Goal: Information Seeking & Learning: Check status

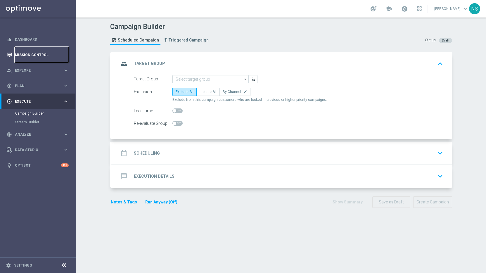
click at [48, 51] on link "Mission Control" at bounding box center [42, 54] width 54 height 15
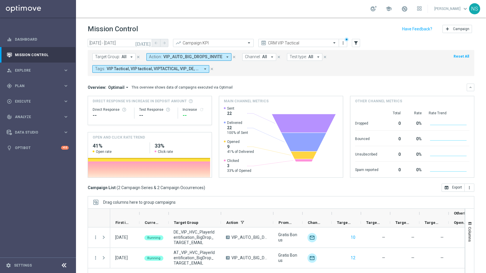
click at [232, 58] on icon "close" at bounding box center [234, 57] width 4 height 4
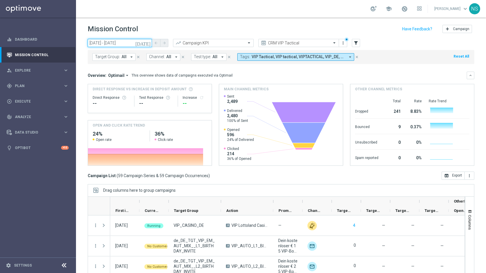
click at [140, 46] on input "[DATE] - [DATE]" at bounding box center [120, 43] width 64 height 8
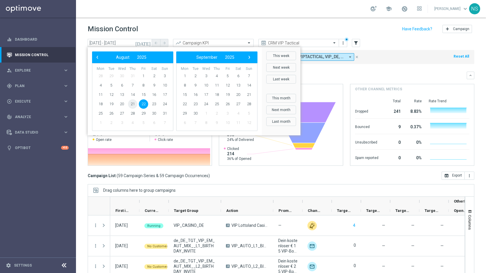
click at [131, 104] on span "21" at bounding box center [132, 103] width 9 height 9
type input "[DATE] - [DATE]"
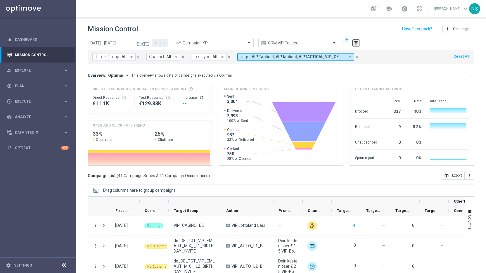
click at [354, 44] on icon "filter_alt" at bounding box center [355, 42] width 5 height 5
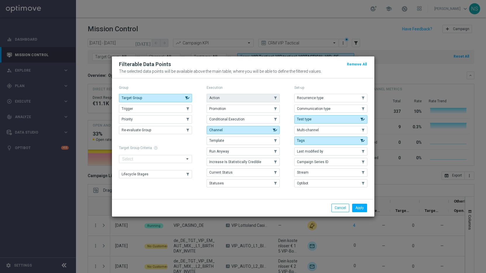
click at [247, 98] on button "Action" at bounding box center [242, 98] width 73 height 8
click at [359, 206] on button "Apply" at bounding box center [359, 208] width 15 height 8
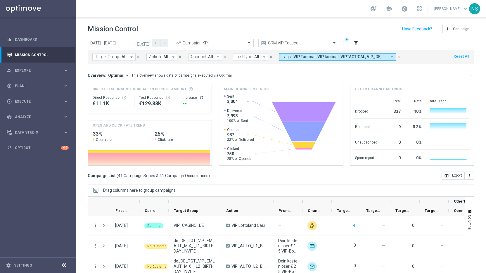
click at [167, 60] on button "Action: All arrow_drop_down" at bounding box center [161, 57] width 31 height 8
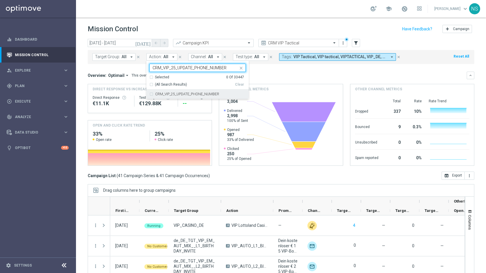
click at [168, 96] on label "CRM_VIP_25_UPDATE_PHONE_NUMBER" at bounding box center [187, 94] width 64 height 4
type input "CRM_VIP_25_UPDATE_PHONE_NUMBER"
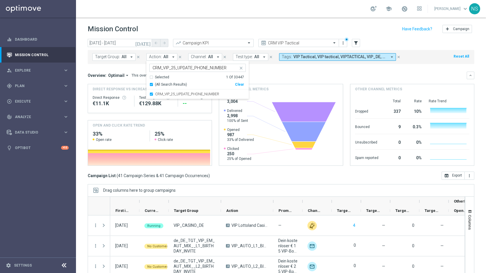
click at [282, 69] on mini-dashboard "Overview: Optimail arrow_drop_down This overview shows data of campaigns execut…" at bounding box center [281, 117] width 386 height 107
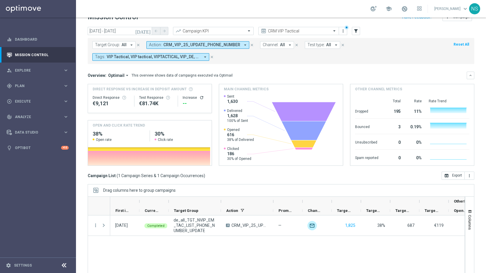
scroll to position [11, 0]
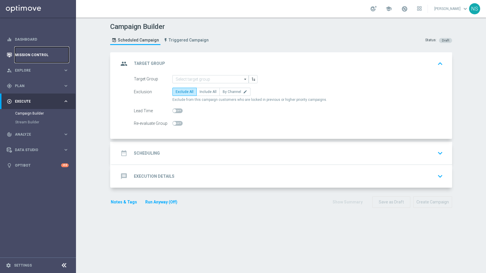
click at [30, 54] on link "Mission Control" at bounding box center [42, 54] width 54 height 15
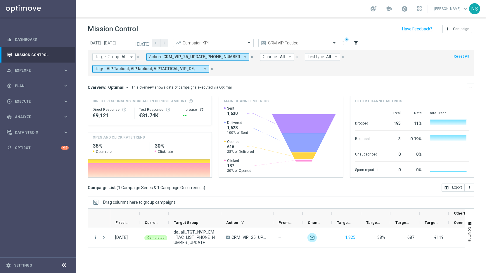
click at [250, 57] on icon "close" at bounding box center [252, 57] width 4 height 4
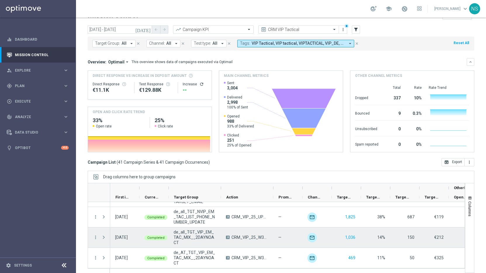
scroll to position [19, 0]
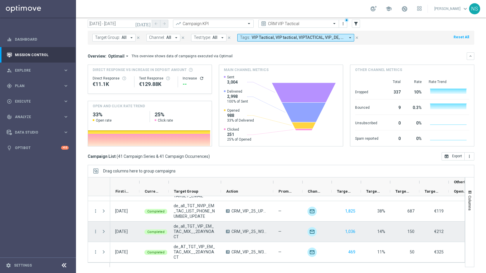
click at [245, 232] on span "CRM_VIP_25_W34_SUMMER_SALES_DACH" at bounding box center [249, 231] width 37 height 5
click at [243, 232] on span "CRM_VIP_25_W34_SUMMER_SALES_DACH" at bounding box center [249, 231] width 37 height 5
click at [241, 230] on span "CRM_VIP_25_W34_SUMMER_SALES_DACH" at bounding box center [249, 231] width 37 height 5
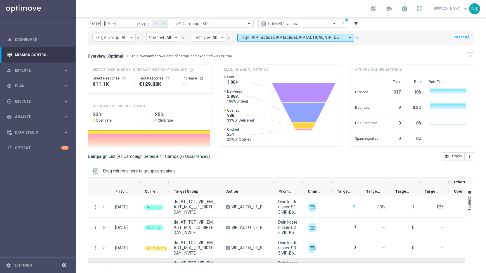
scroll to position [0, 0]
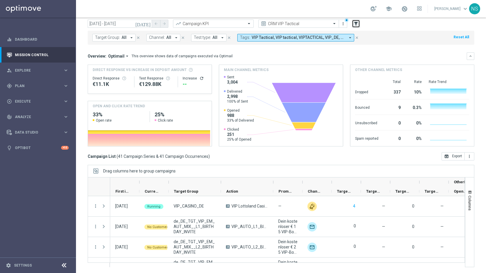
click at [355, 25] on icon "filter_alt" at bounding box center [355, 23] width 5 height 5
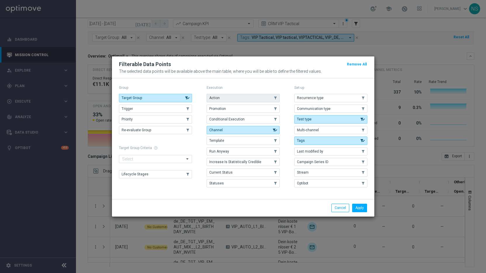
click at [250, 99] on button "Action" at bounding box center [242, 98] width 73 height 8
click at [360, 206] on button "Apply" at bounding box center [359, 208] width 15 height 8
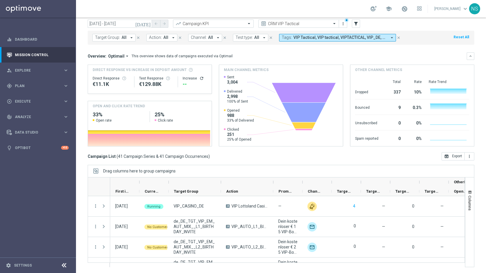
click at [164, 39] on span "All" at bounding box center [165, 37] width 5 height 5
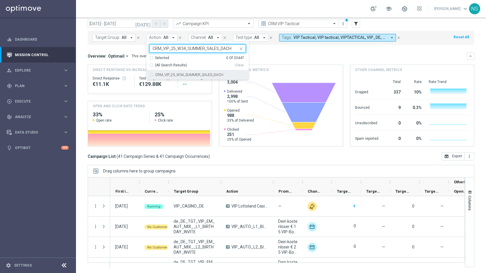
click at [173, 77] on div "CRM_VIP_25_W34_SUMMER_SALES_DACH" at bounding box center [197, 74] width 96 height 9
type input "CRM_VIP_25_W34_SUMMER_SALES_DACH"
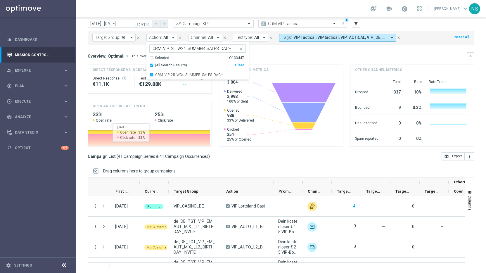
click at [192, 166] on div "Drag columns here to group campaigns" at bounding box center [281, 171] width 386 height 12
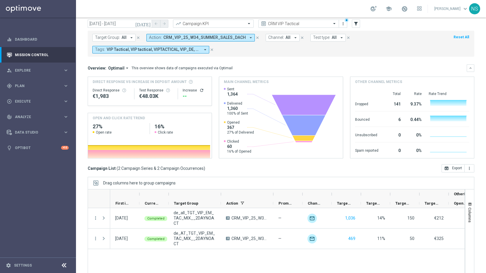
click at [201, 220] on span "de_all_TGT_VIP_EM_TAC_MIX__2DAYNOACT" at bounding box center [194, 218] width 42 height 16
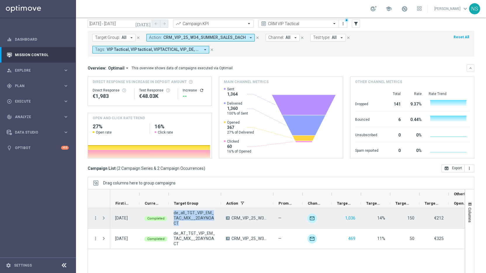
click at [201, 220] on span "de_all_TGT_VIP_EM_TAC_MIX__2DAYNOACT" at bounding box center [194, 218] width 42 height 16
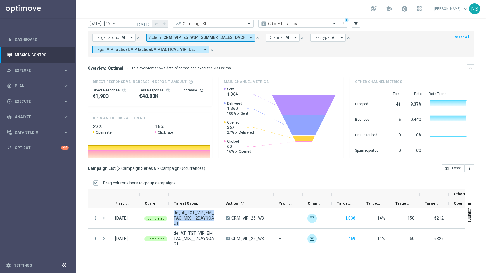
click at [122, 39] on span "All" at bounding box center [123, 37] width 5 height 5
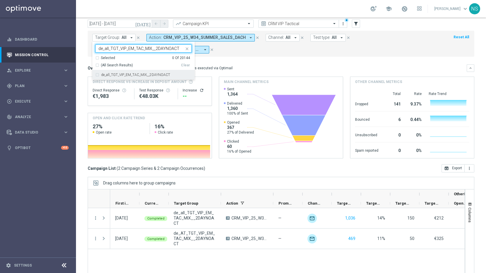
type input "de_all_TGT_VIP_EM_TAC_MIX__2DAYNOACT"
click at [217, 61] on mini-dashboard "Overview: Optimail arrow_drop_down This overview shows data of campaigns execut…" at bounding box center [281, 110] width 386 height 107
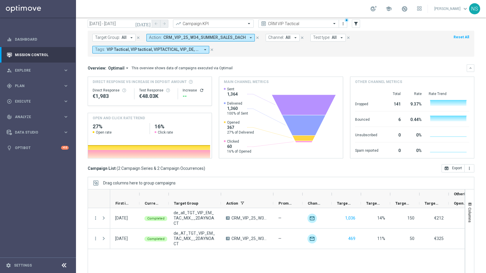
click at [115, 39] on span "Target Group:" at bounding box center [107, 37] width 25 height 5
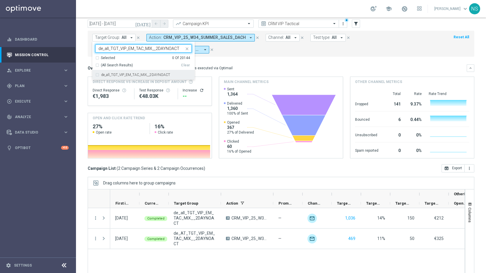
click at [116, 79] on div "de_all_TGT_VIP_EM_TAC_MIX__2DAYNOACT" at bounding box center [143, 74] width 96 height 9
type input "de_all_TGT_VIP_EM_TAC_MIX__2DAYNOACT"
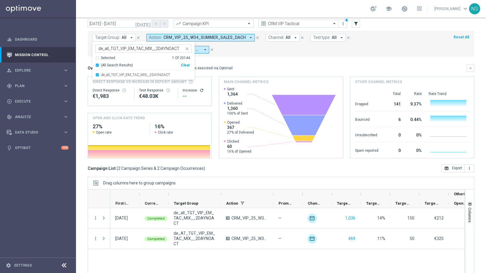
click at [251, 50] on form "Target Group: All arrow_drop_down de_all_TGT_VIP_EM_TAC_MIX__2DAYNOACT de_all_T…" at bounding box center [267, 44] width 351 height 20
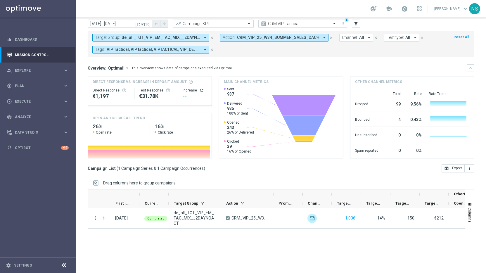
click at [210, 38] on icon "close" at bounding box center [212, 38] width 4 height 4
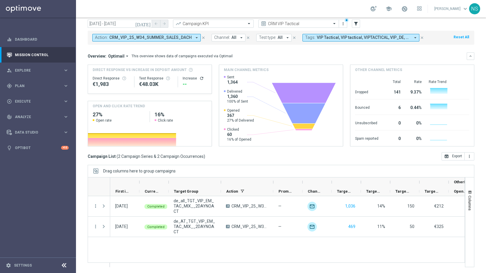
click at [201, 37] on icon "close" at bounding box center [203, 38] width 4 height 4
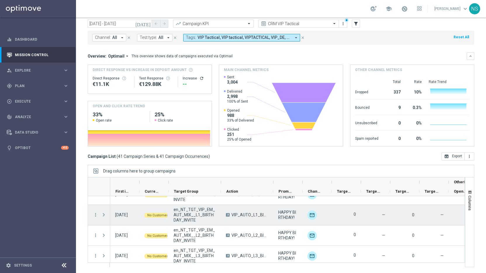
scroll to position [413, 0]
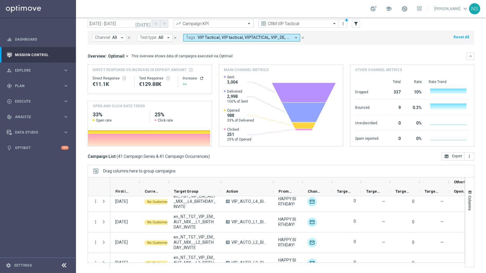
click at [147, 24] on icon "[DATE]" at bounding box center [143, 23] width 16 height 5
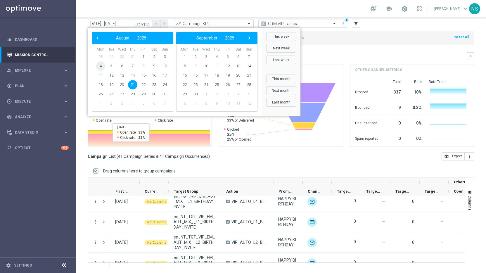
click at [100, 65] on span "4" at bounding box center [100, 65] width 9 height 9
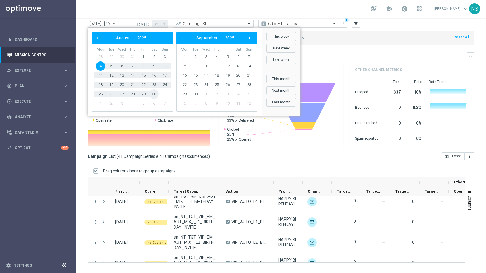
click at [157, 94] on span "30" at bounding box center [153, 93] width 9 height 9
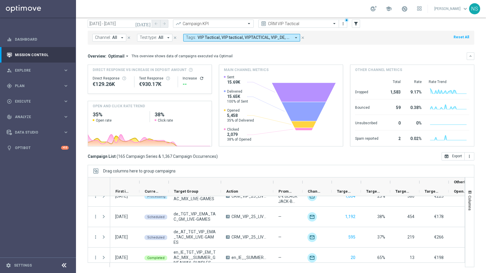
scroll to position [2081, 0]
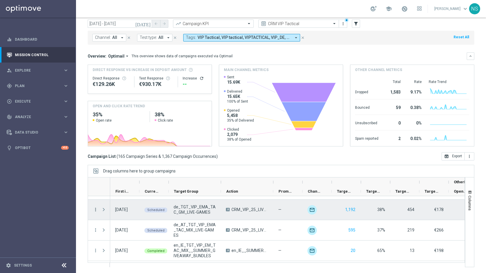
click at [96, 210] on icon "more_vert" at bounding box center [95, 209] width 5 height 5
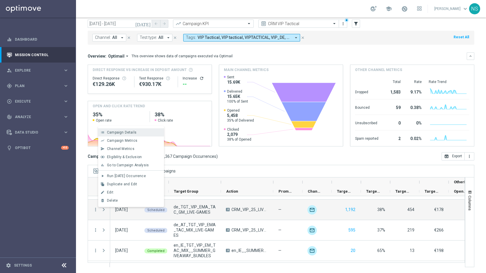
click at [123, 132] on span "Campaign Details" at bounding box center [121, 132] width 29 height 4
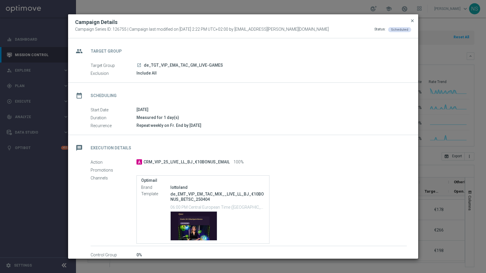
click at [413, 22] on span "close" at bounding box center [412, 20] width 5 height 5
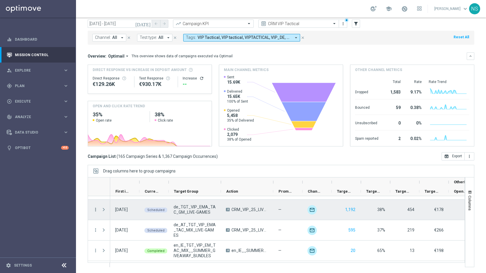
click at [96, 208] on icon "more_vert" at bounding box center [95, 209] width 5 height 5
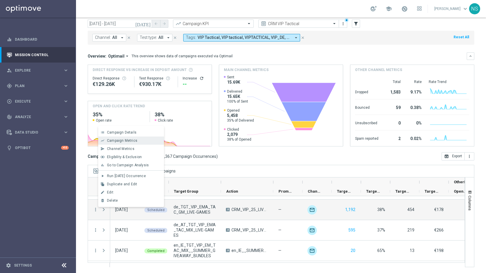
click at [132, 139] on span "Campaign Metrics" at bounding box center [122, 140] width 30 height 4
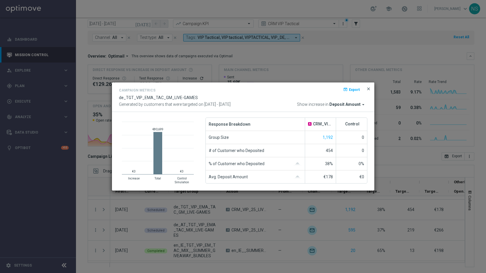
click at [368, 90] on span "close" at bounding box center [368, 88] width 5 height 5
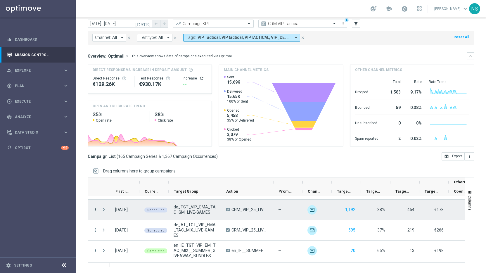
click at [94, 210] on icon "more_vert" at bounding box center [95, 209] width 5 height 5
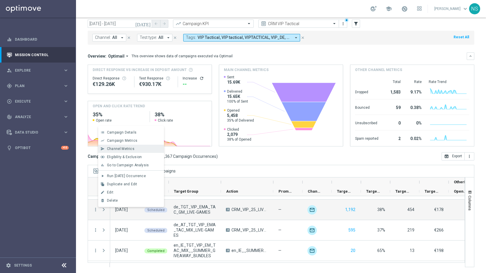
click at [138, 150] on div "Channel Metrics" at bounding box center [134, 149] width 54 height 4
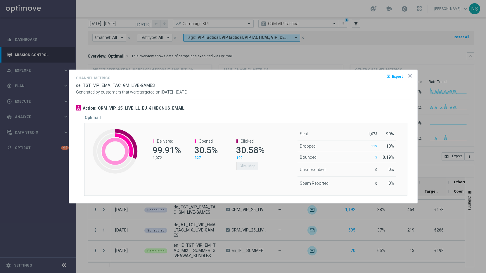
click at [408, 78] on icon "icon" at bounding box center [410, 76] width 6 height 6
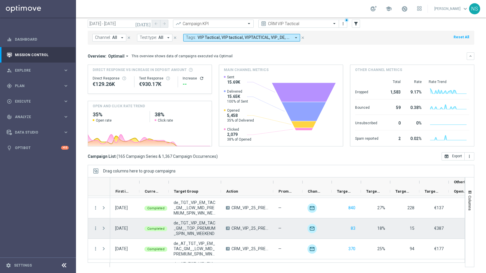
scroll to position [2552, 0]
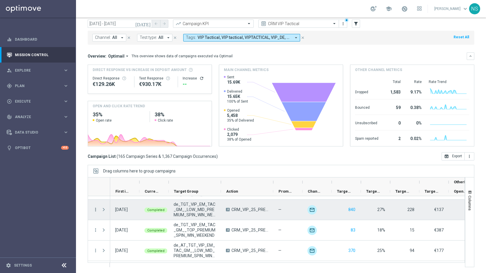
click at [94, 209] on icon "more_vert" at bounding box center [95, 209] width 5 height 5
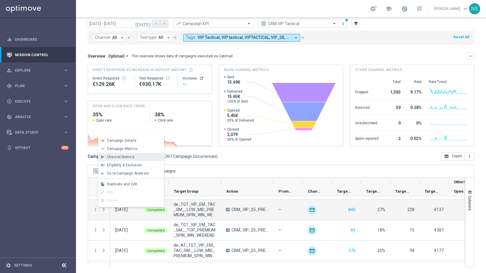
click at [125, 155] on span "Channel Metrics" at bounding box center [120, 157] width 27 height 4
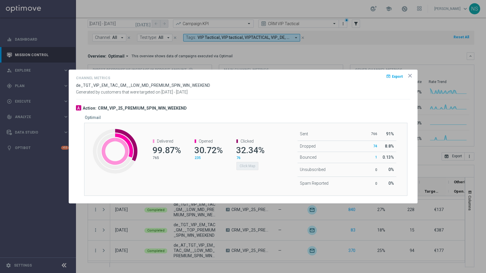
click at [409, 77] on icon "icon" at bounding box center [410, 76] width 6 height 6
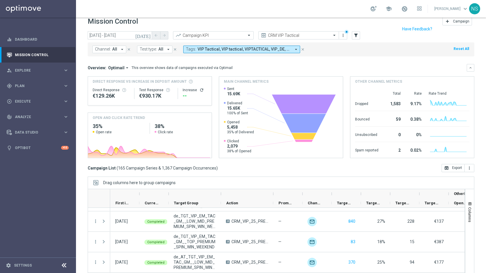
scroll to position [0, 0]
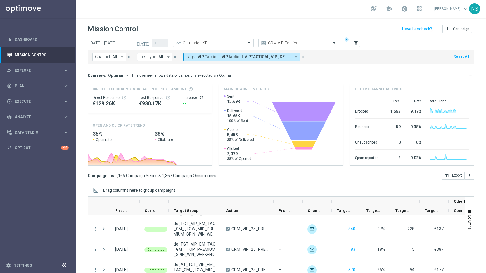
click at [149, 43] on icon "[DATE]" at bounding box center [143, 42] width 16 height 5
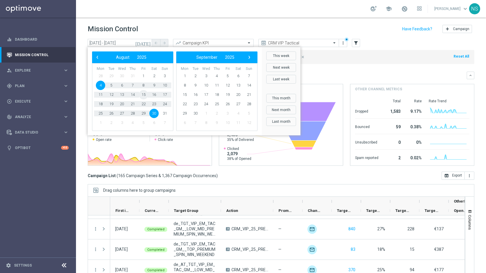
click at [143, 95] on span "15" at bounding box center [143, 94] width 9 height 9
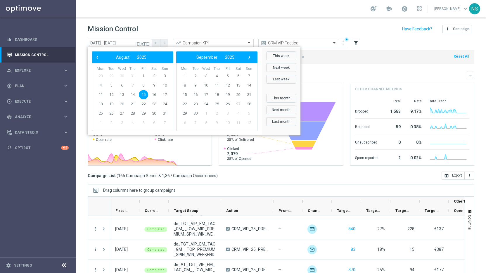
click at [143, 95] on span "15" at bounding box center [143, 94] width 9 height 9
type input "15 Aug 2025 - 15 Aug 2025"
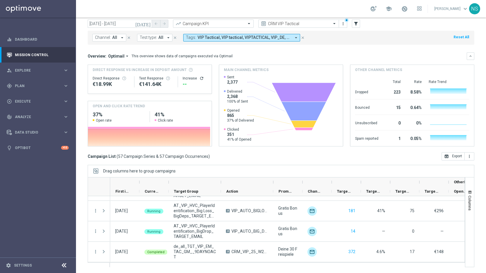
scroll to position [1099, 0]
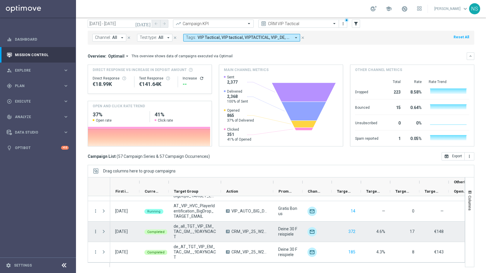
click at [96, 230] on icon "more_vert" at bounding box center [95, 231] width 5 height 5
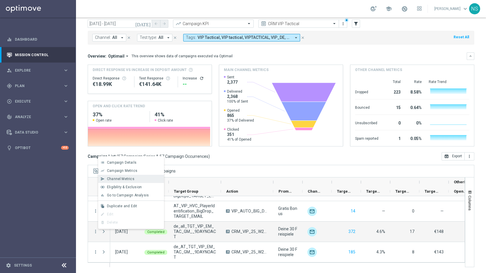
click at [135, 176] on div "send Channel Metrics" at bounding box center [131, 179] width 66 height 8
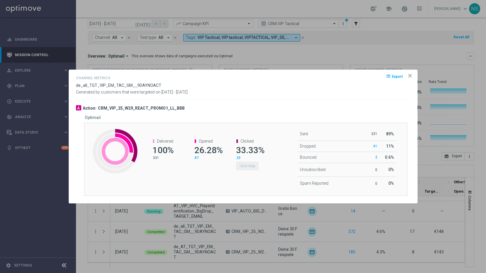
click at [409, 75] on icon "icon" at bounding box center [409, 75] width 3 height 3
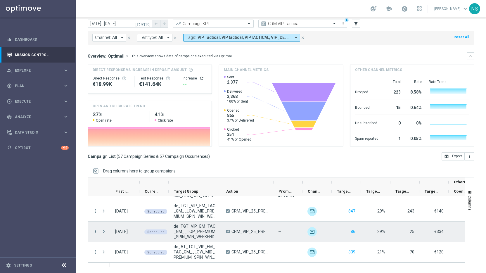
scroll to position [914, 0]
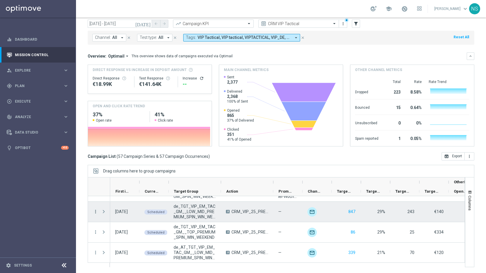
click at [95, 211] on icon "more_vert" at bounding box center [95, 211] width 5 height 5
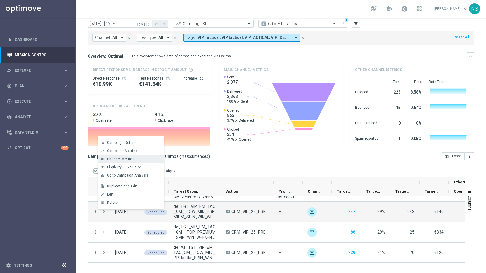
click at [131, 157] on span "Channel Metrics" at bounding box center [120, 159] width 27 height 4
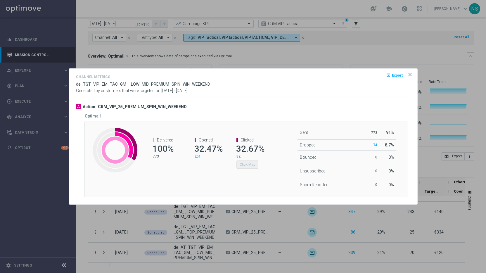
click at [409, 76] on icon "icon" at bounding box center [410, 75] width 6 height 6
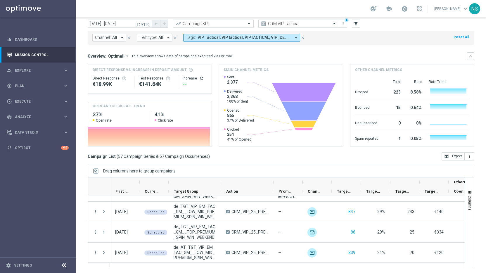
click at [150, 25] on icon "[DATE]" at bounding box center [143, 23] width 16 height 5
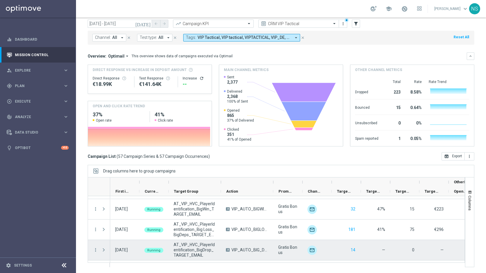
scroll to position [1099, 0]
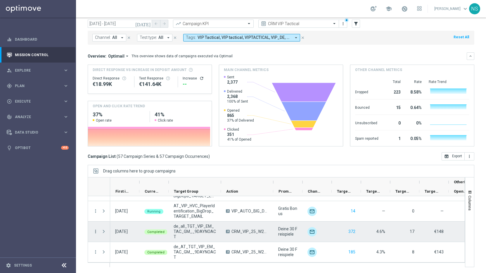
click at [95, 231] on icon "more_vert" at bounding box center [95, 231] width 5 height 5
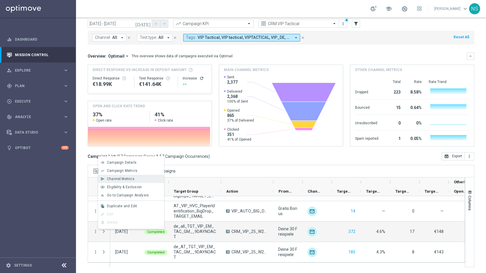
click at [128, 178] on span "Channel Metrics" at bounding box center [120, 179] width 27 height 4
